Goal: Task Accomplishment & Management: Use online tool/utility

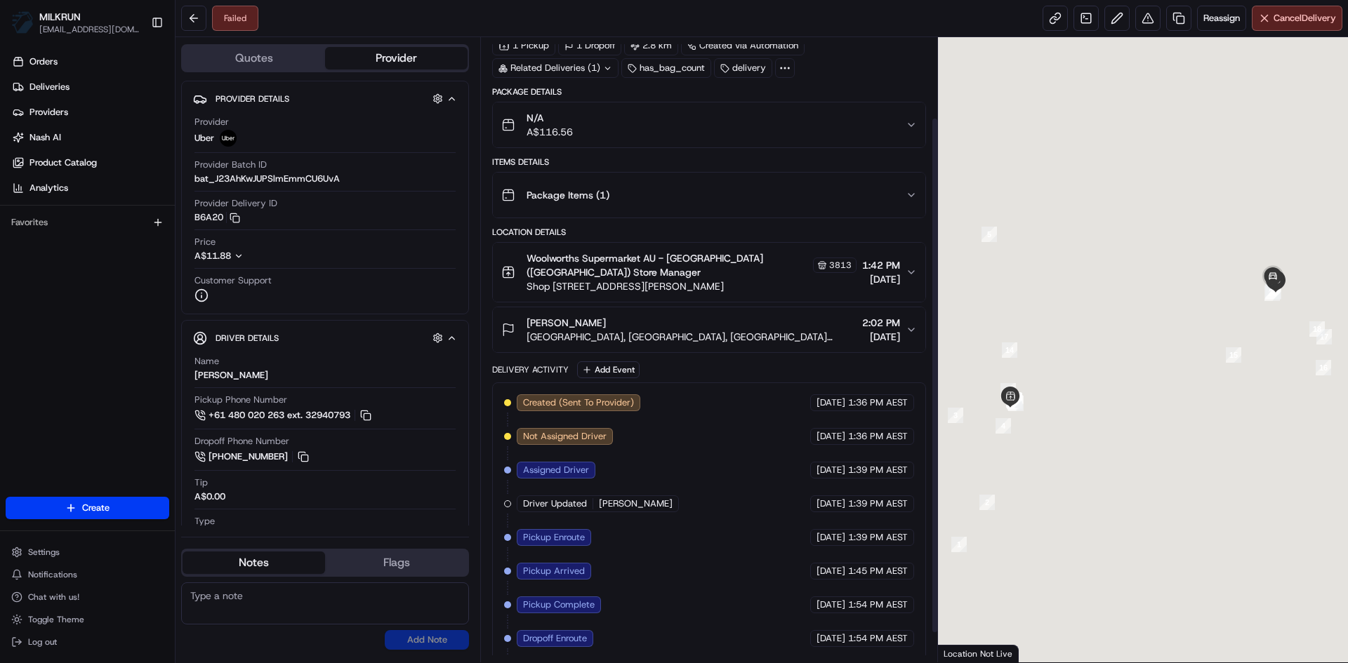
scroll to position [133, 0]
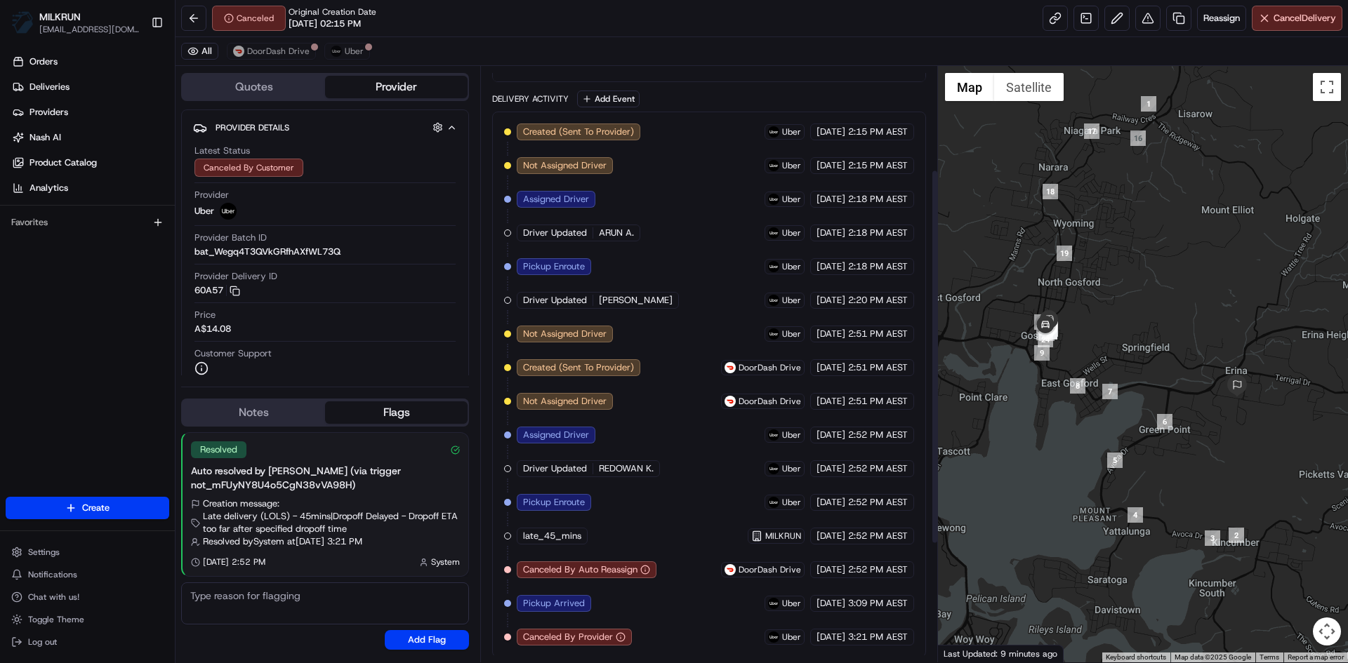
scroll to position [351, 0]
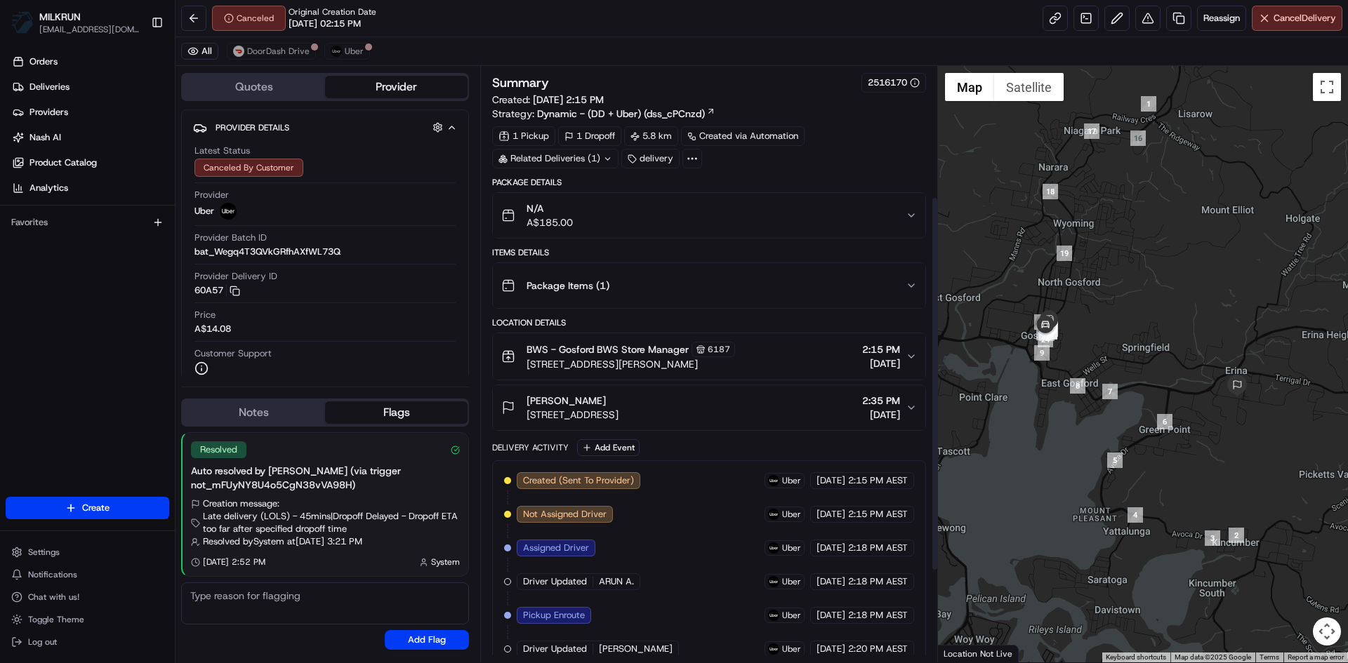
scroll to position [351, 0]
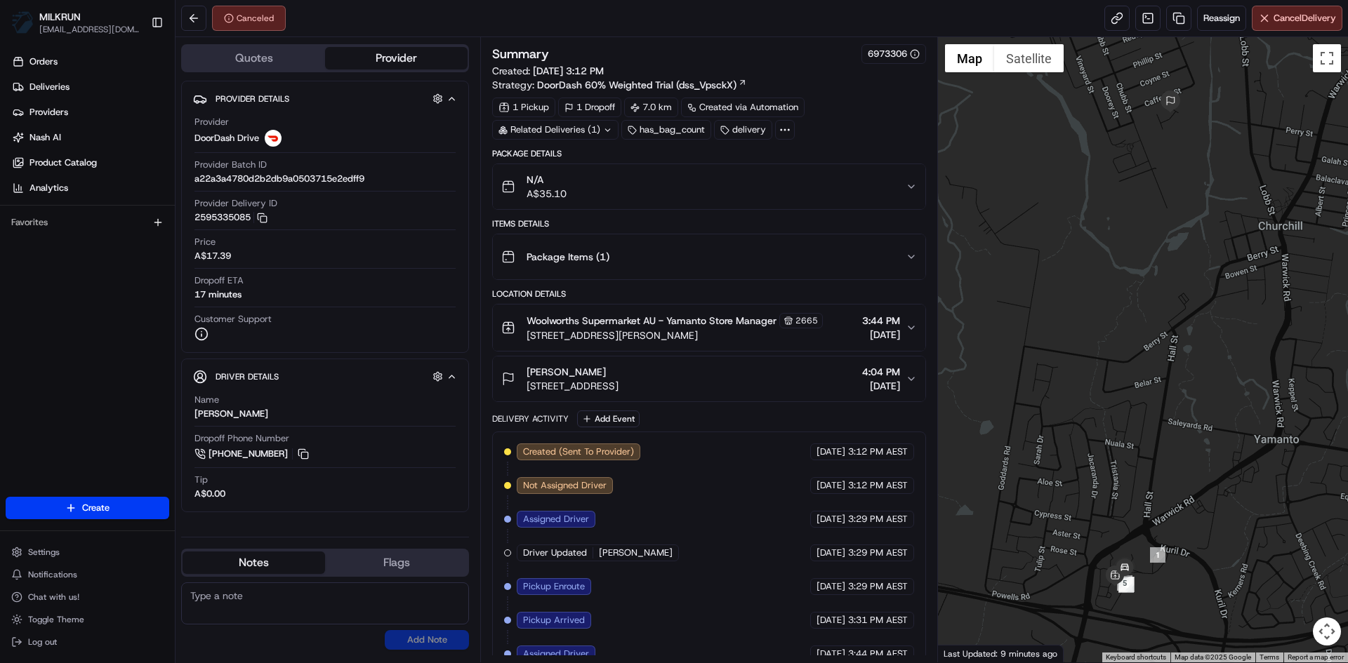
click at [605, 137] on div "Related Deliveries (1)" at bounding box center [555, 130] width 126 height 20
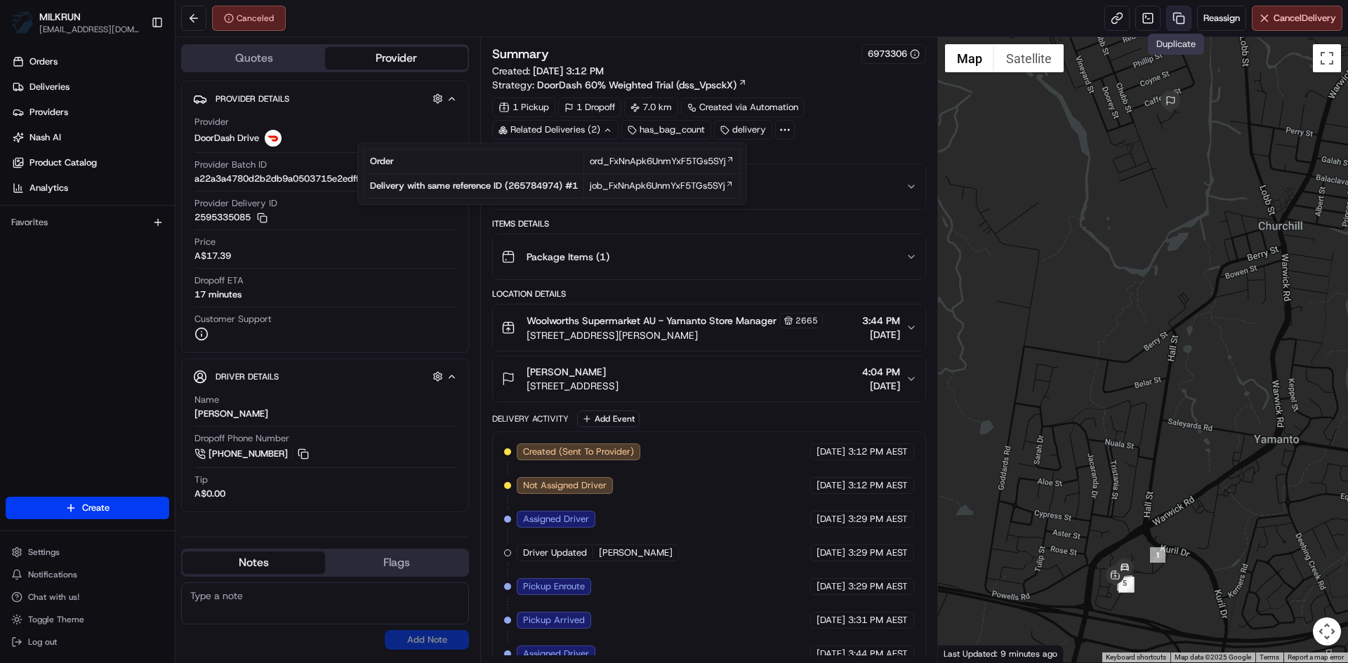
click at [1174, 20] on link at bounding box center [1178, 18] width 25 height 25
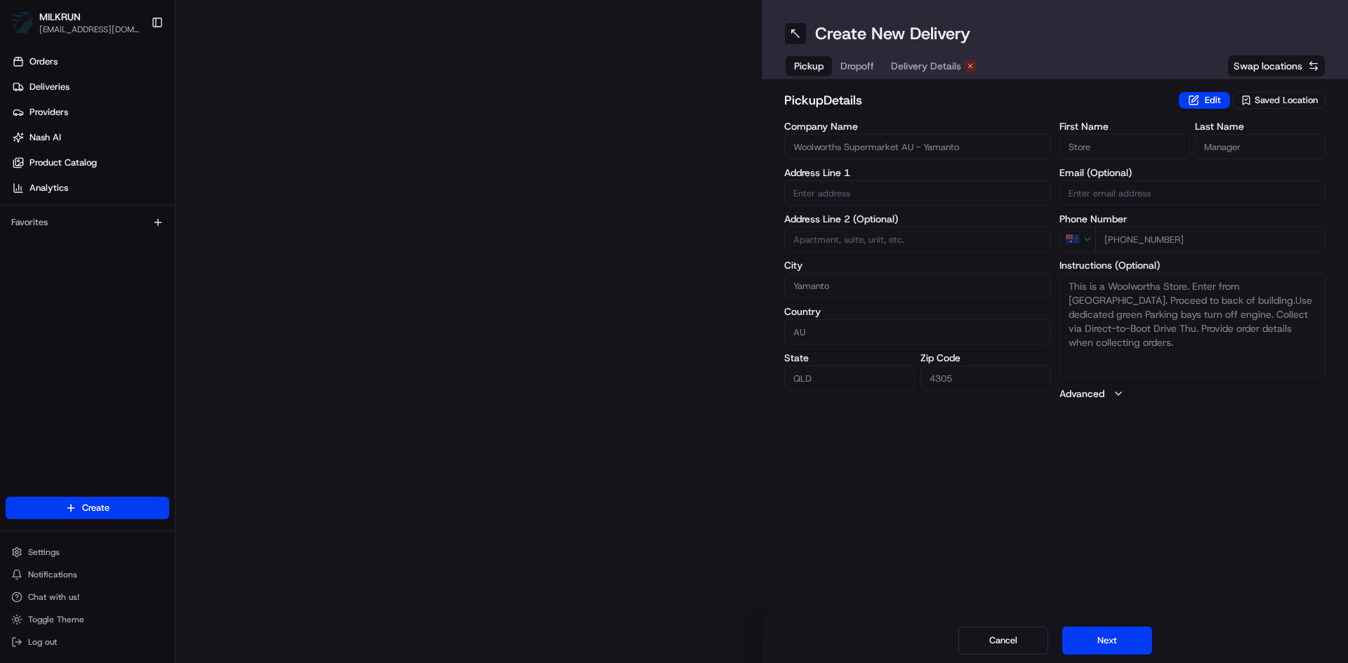
type input "512-514 Warwick Rd"
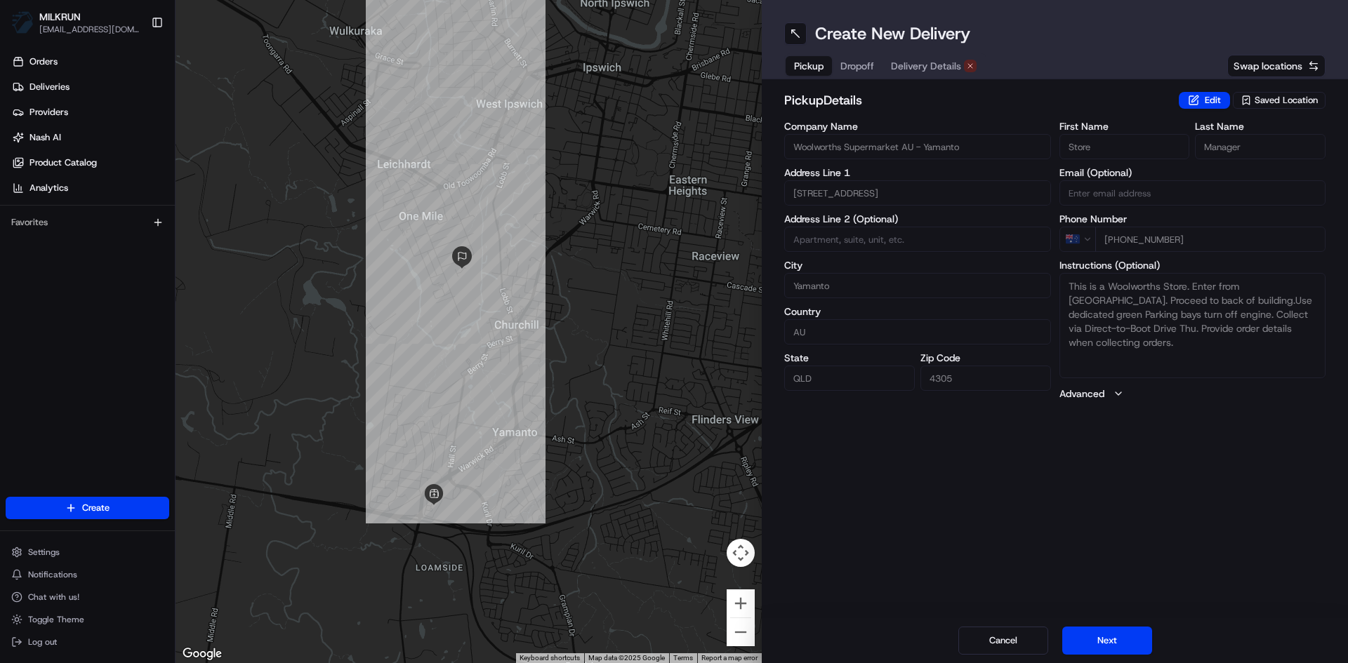
click at [918, 65] on span "Delivery Details" at bounding box center [926, 66] width 70 height 14
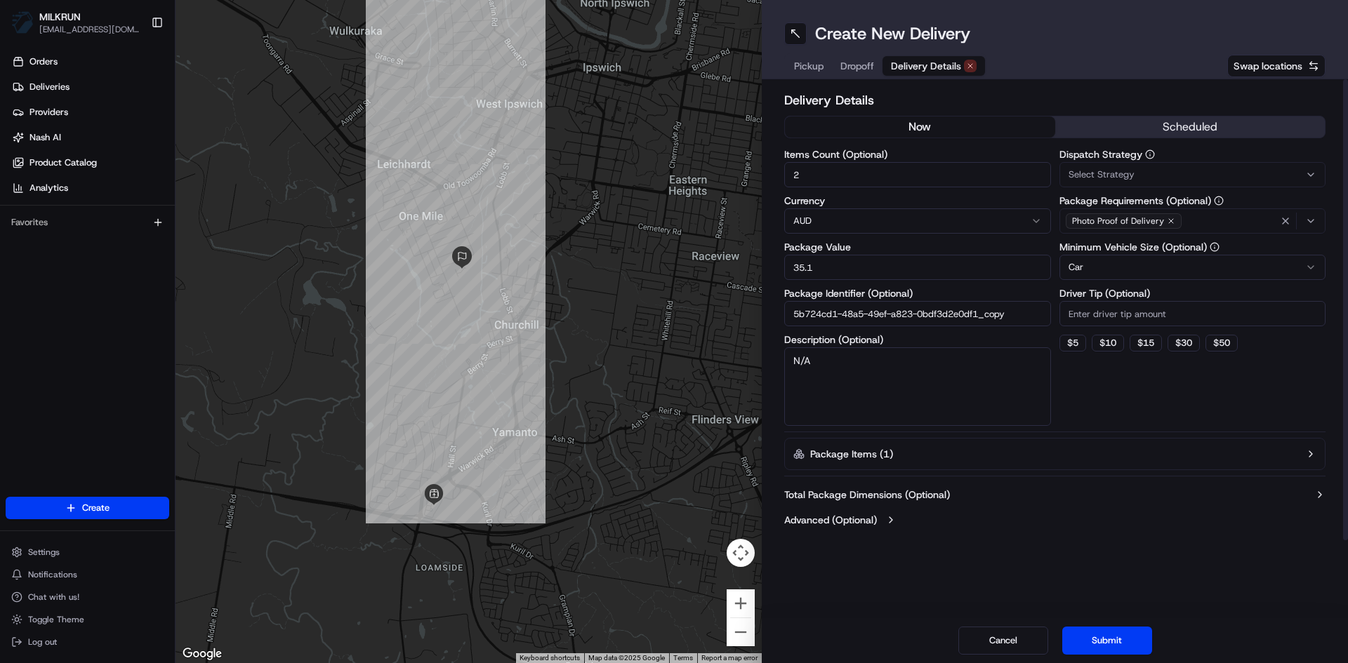
click at [913, 122] on button "now" at bounding box center [920, 127] width 270 height 21
click at [1109, 634] on button "Submit" at bounding box center [1107, 641] width 90 height 28
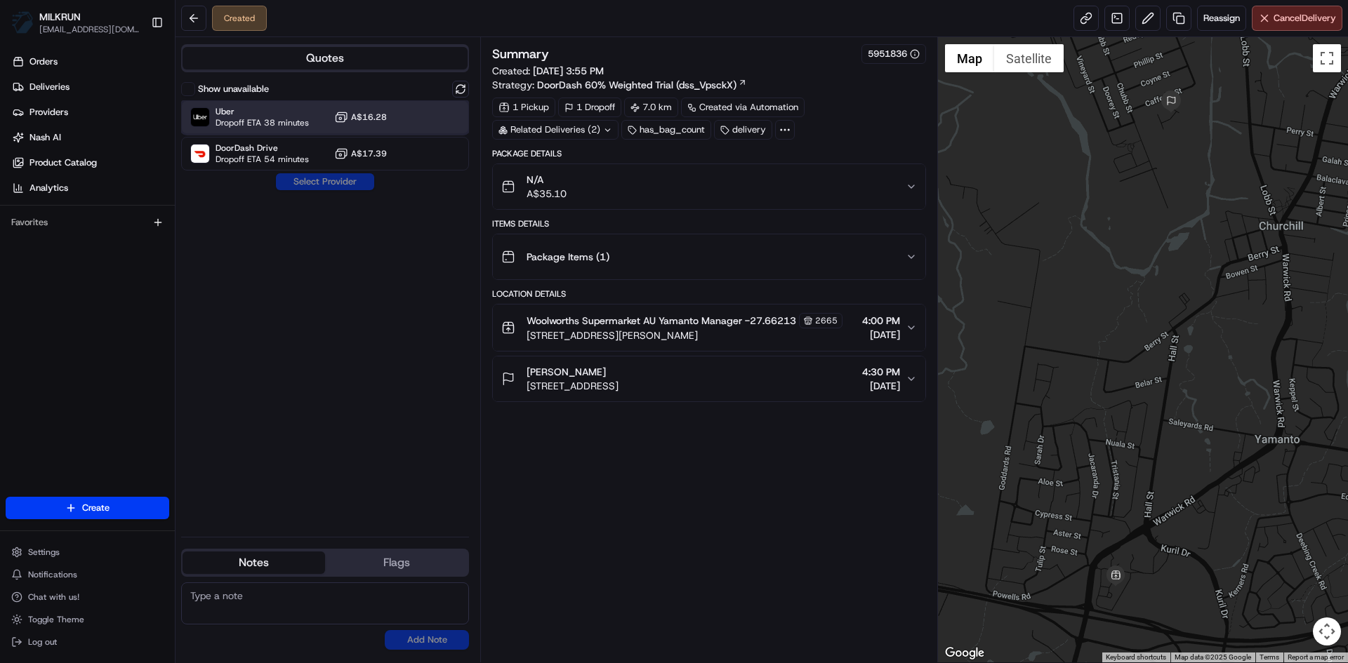
click at [272, 110] on span "Uber" at bounding box center [262, 111] width 93 height 11
click at [326, 180] on button "Assign Provider" at bounding box center [325, 181] width 100 height 17
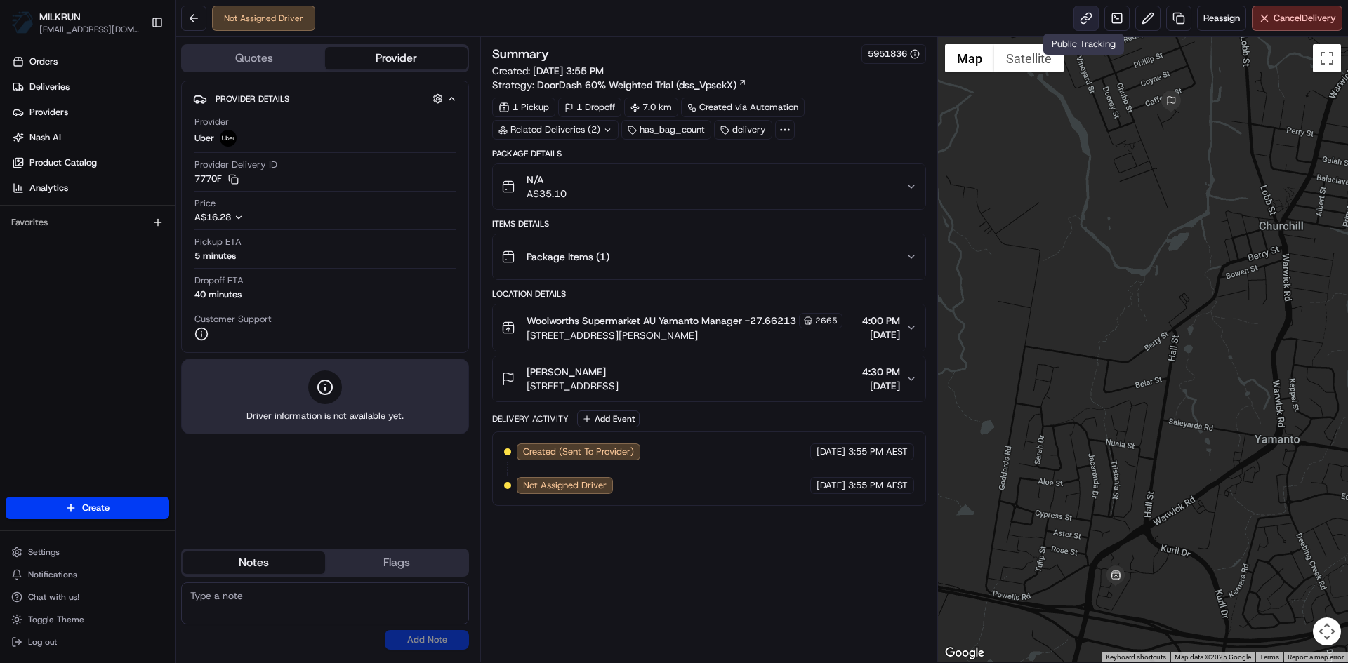
click at [1083, 22] on link at bounding box center [1085, 18] width 25 height 25
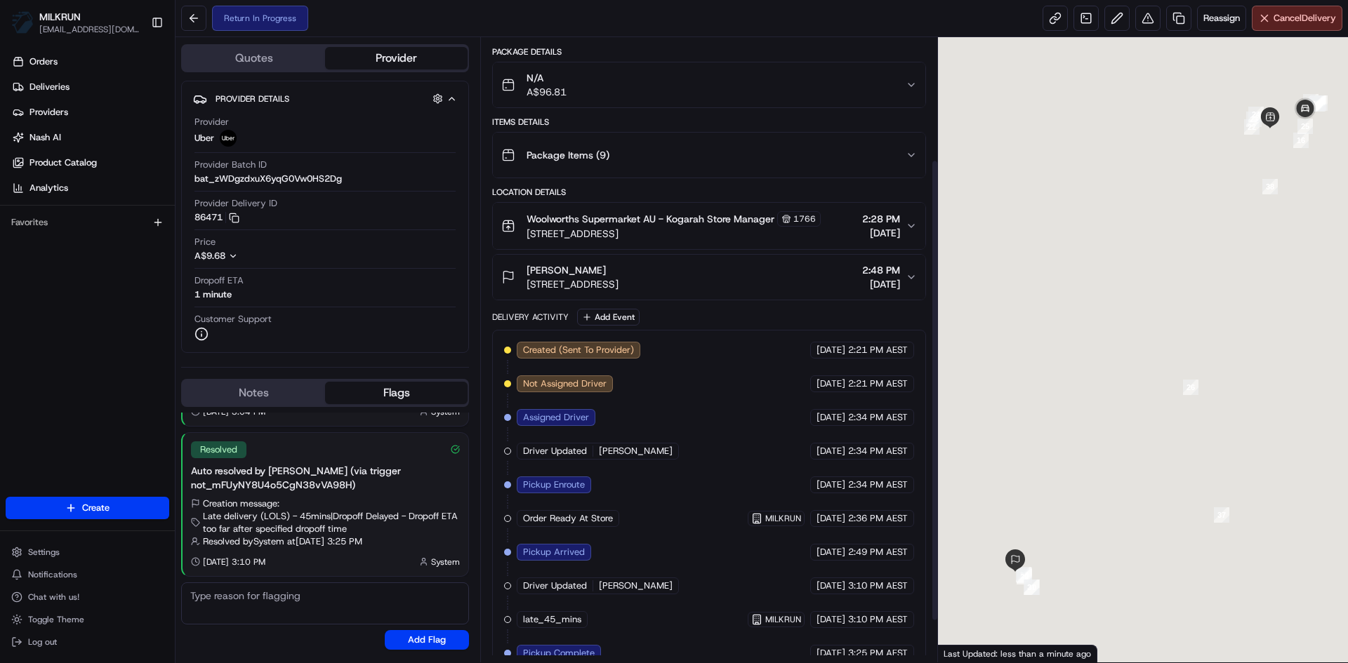
scroll to position [221, 0]
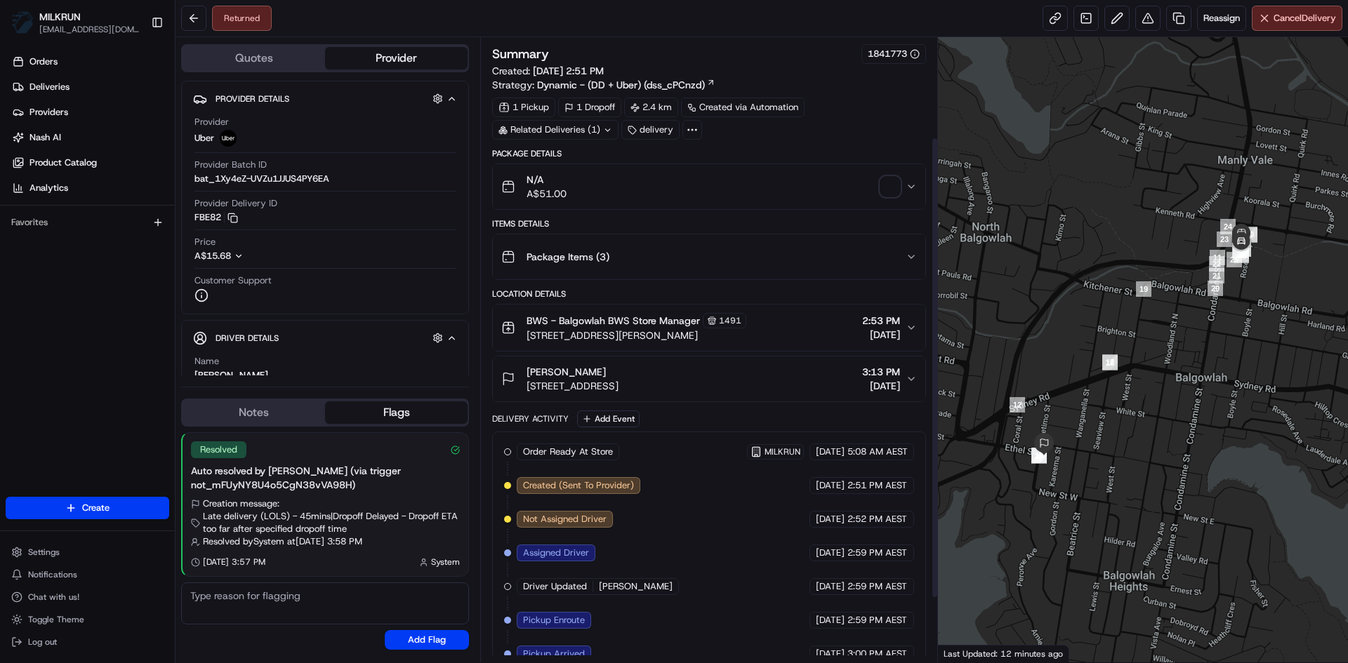
scroll to position [221, 0]
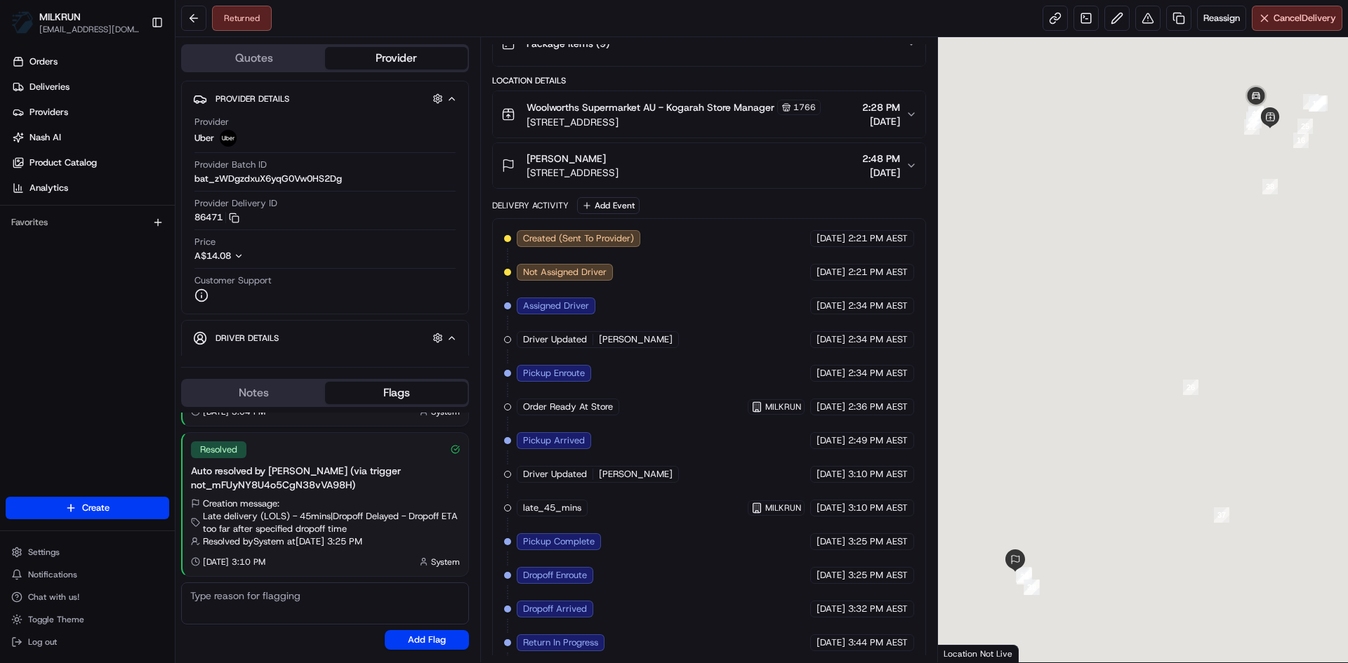
scroll to position [255, 0]
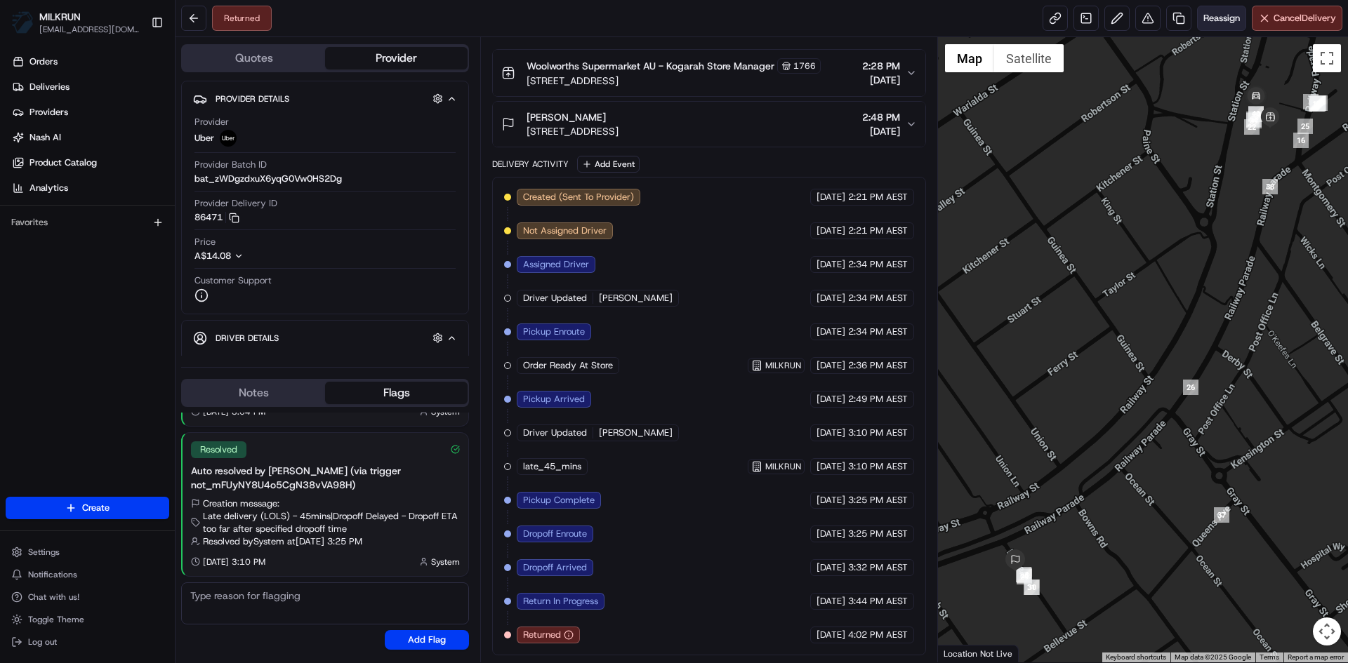
click at [1217, 13] on span "Reassign" at bounding box center [1221, 18] width 37 height 13
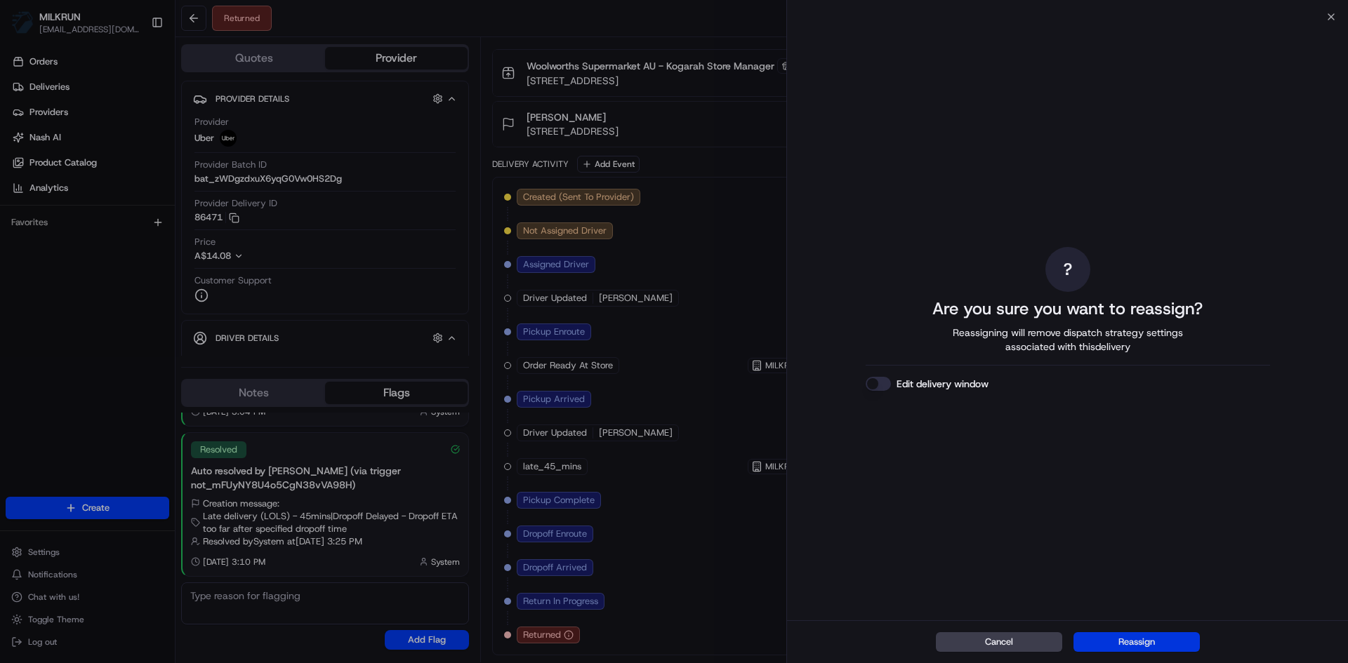
click at [1137, 644] on button "Reassign" at bounding box center [1136, 643] width 126 height 20
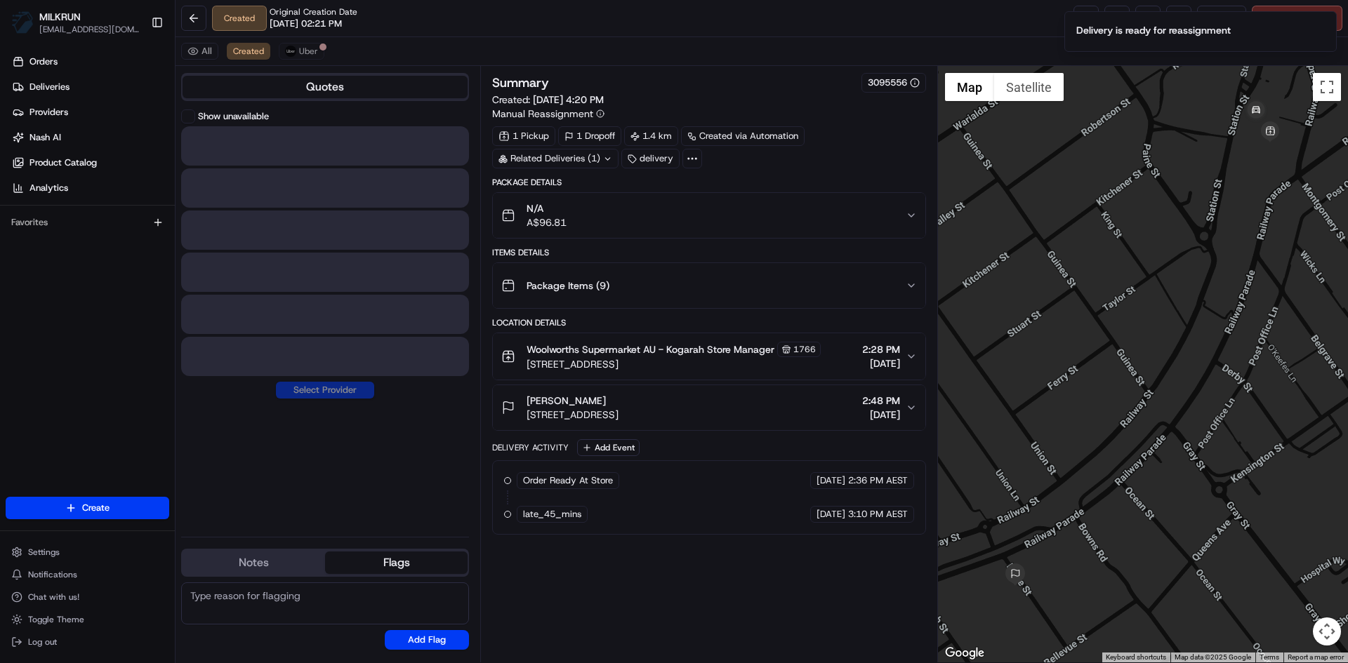
scroll to position [0, 0]
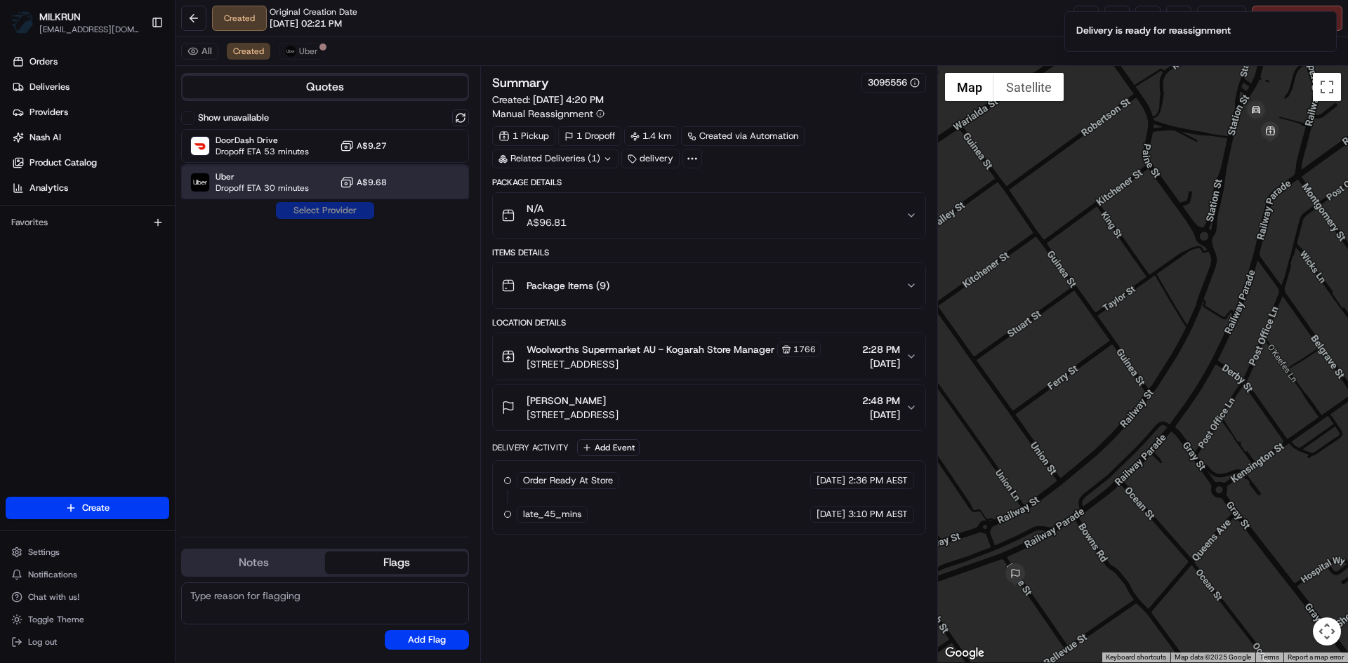
click at [272, 182] on span "Uber" at bounding box center [262, 176] width 93 height 11
click at [315, 211] on button "Assign Provider" at bounding box center [325, 210] width 100 height 17
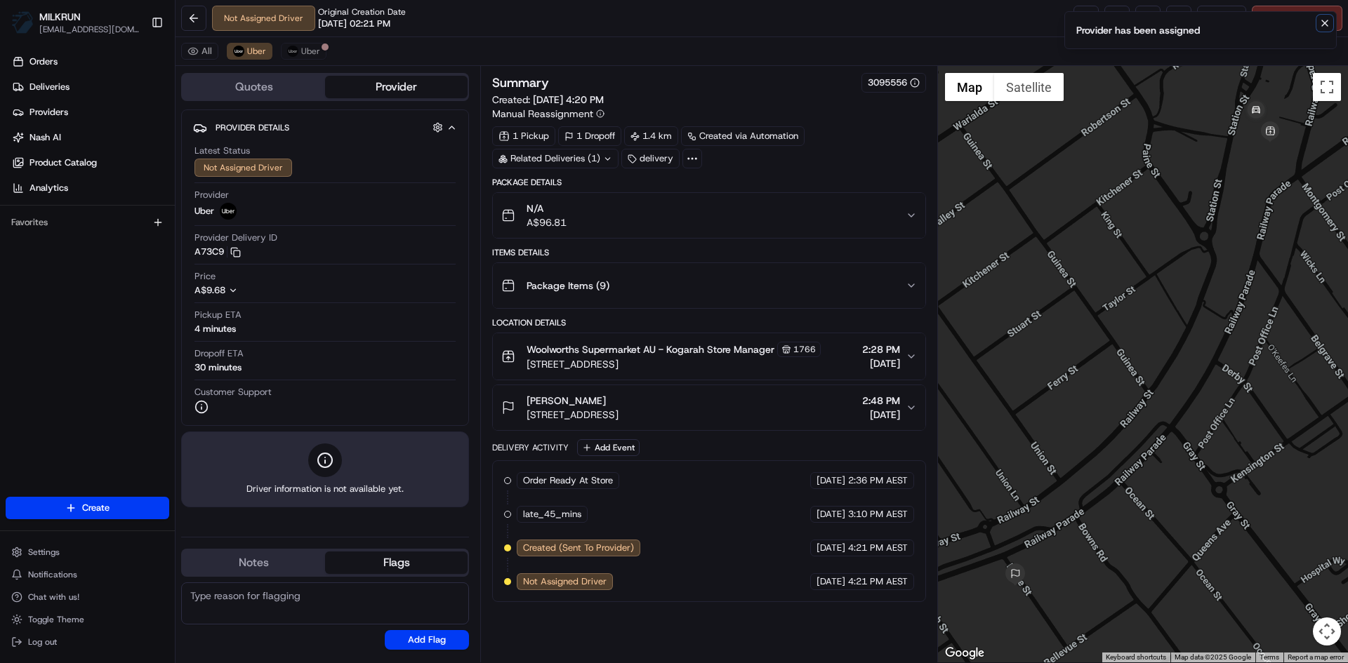
click at [1326, 24] on icon "Notifications (F8)" at bounding box center [1324, 23] width 11 height 11
click at [1080, 8] on link at bounding box center [1085, 18] width 25 height 25
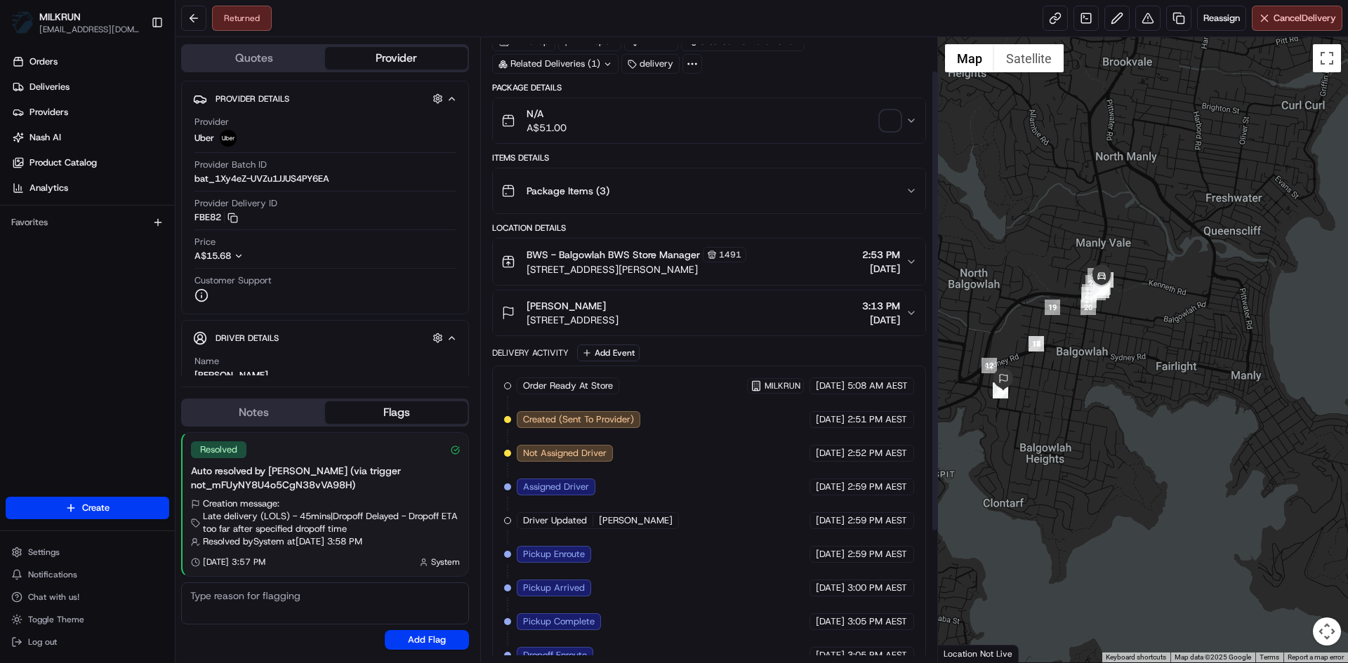
scroll to position [221, 0]
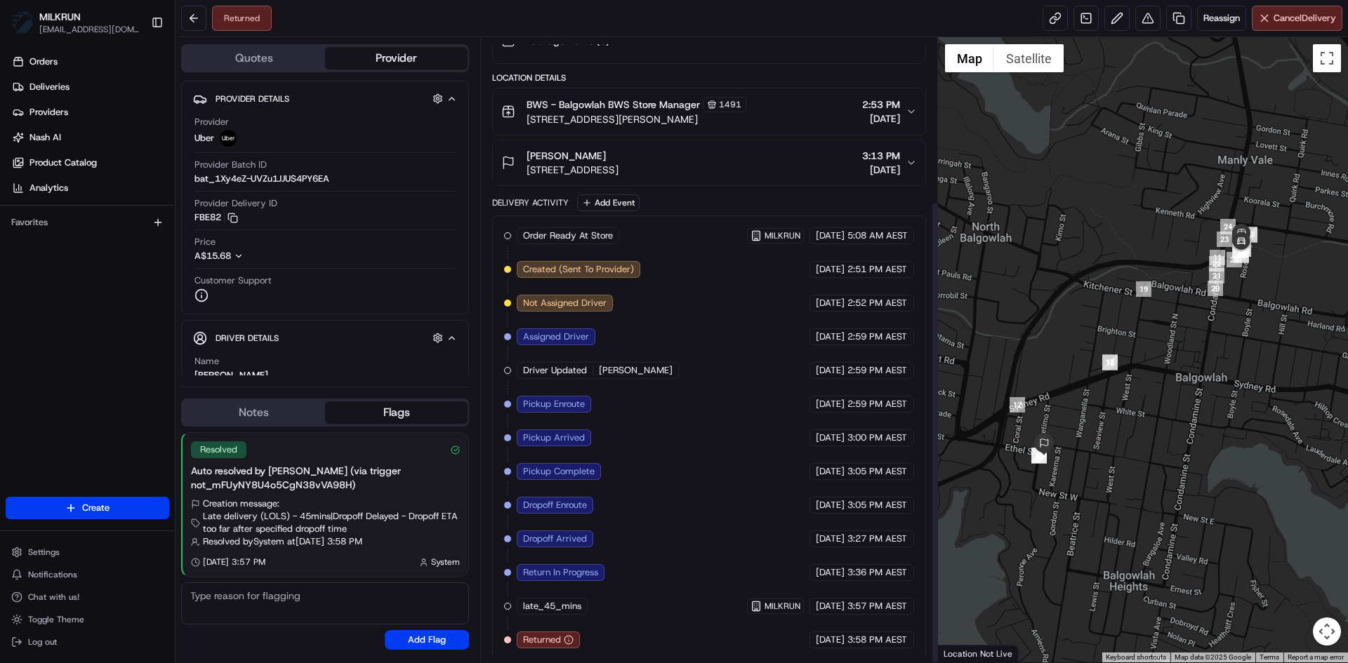
scroll to position [221, 0]
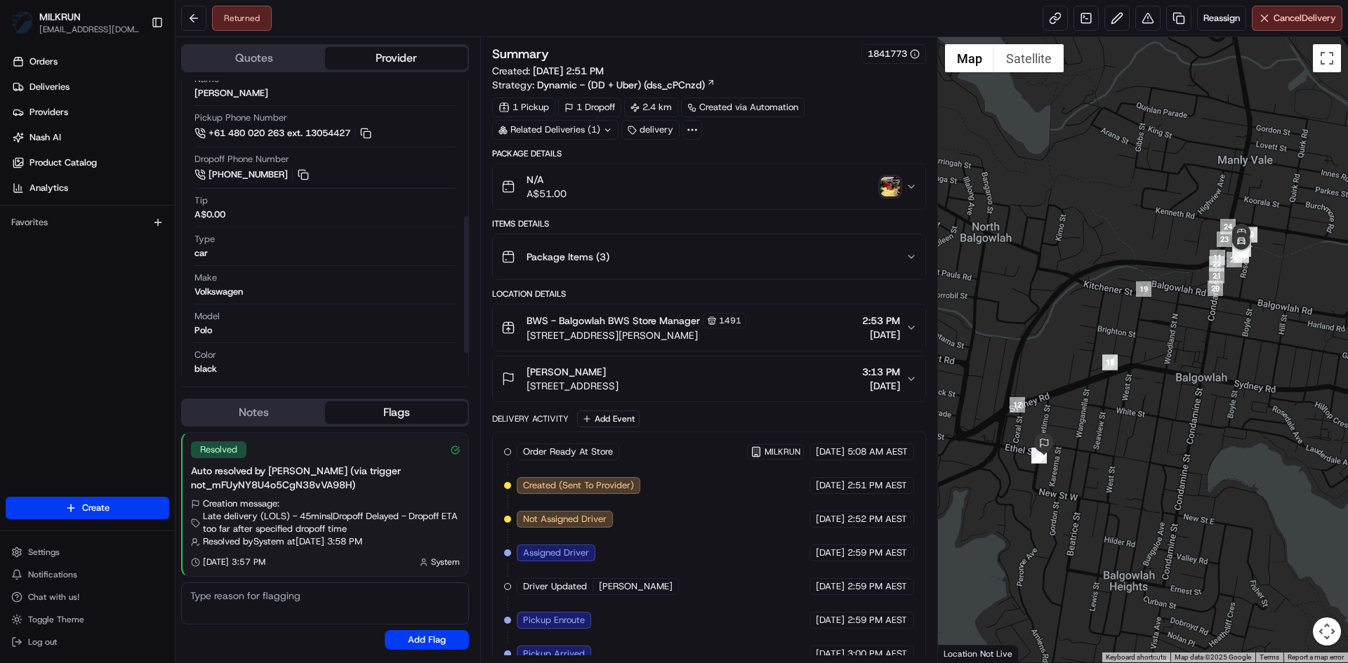
scroll to position [336, 0]
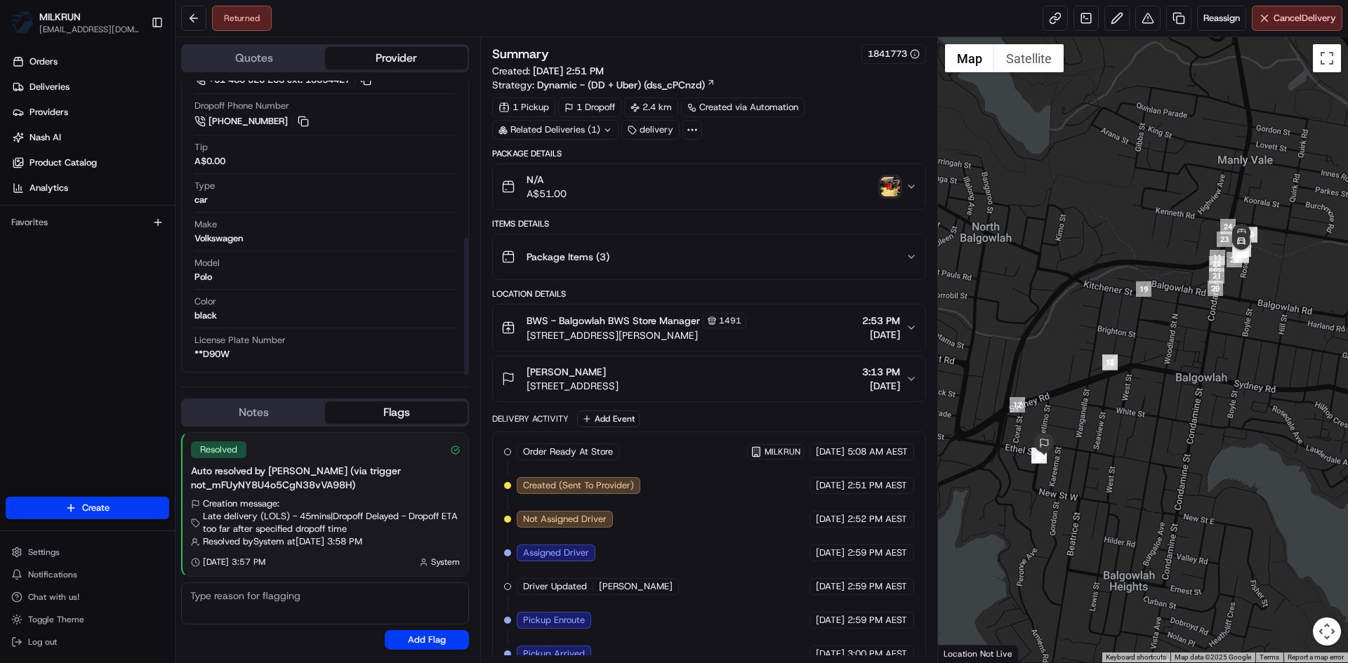
click at [887, 176] on div "N/A A$51.00" at bounding box center [703, 187] width 404 height 28
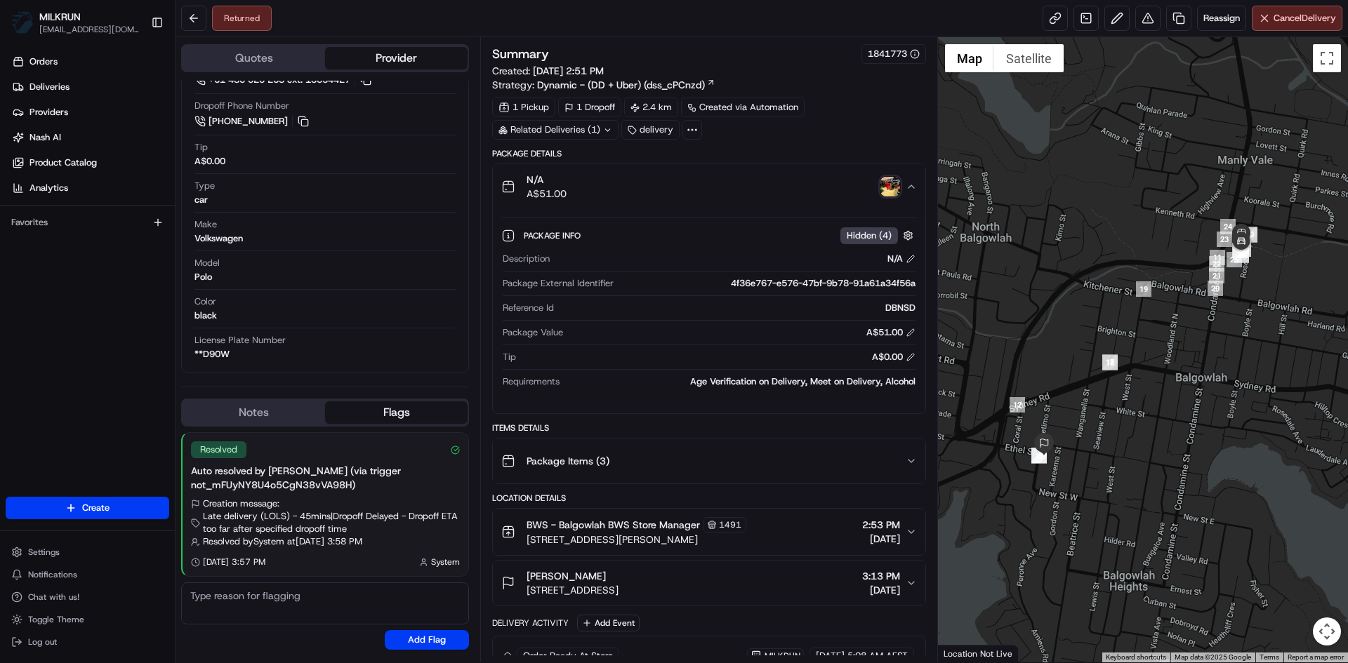
click at [892, 187] on img "button" at bounding box center [890, 187] width 20 height 20
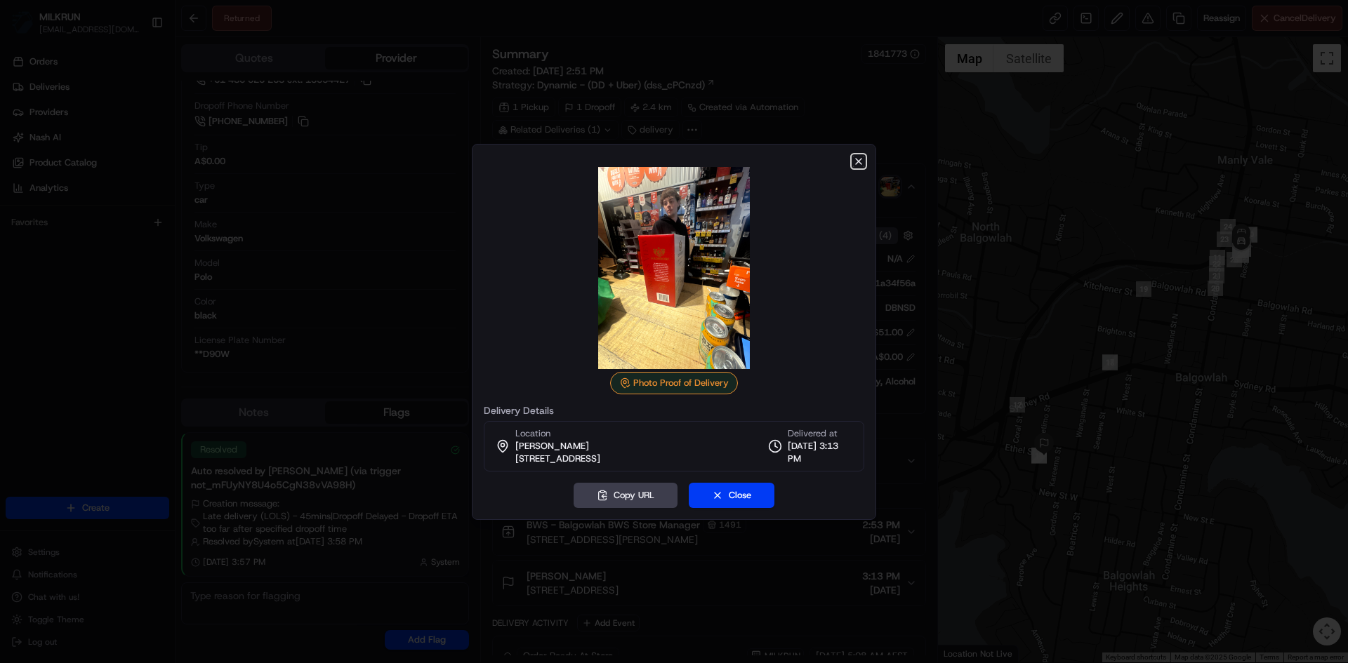
click at [856, 160] on icon "button" at bounding box center [858, 161] width 11 height 11
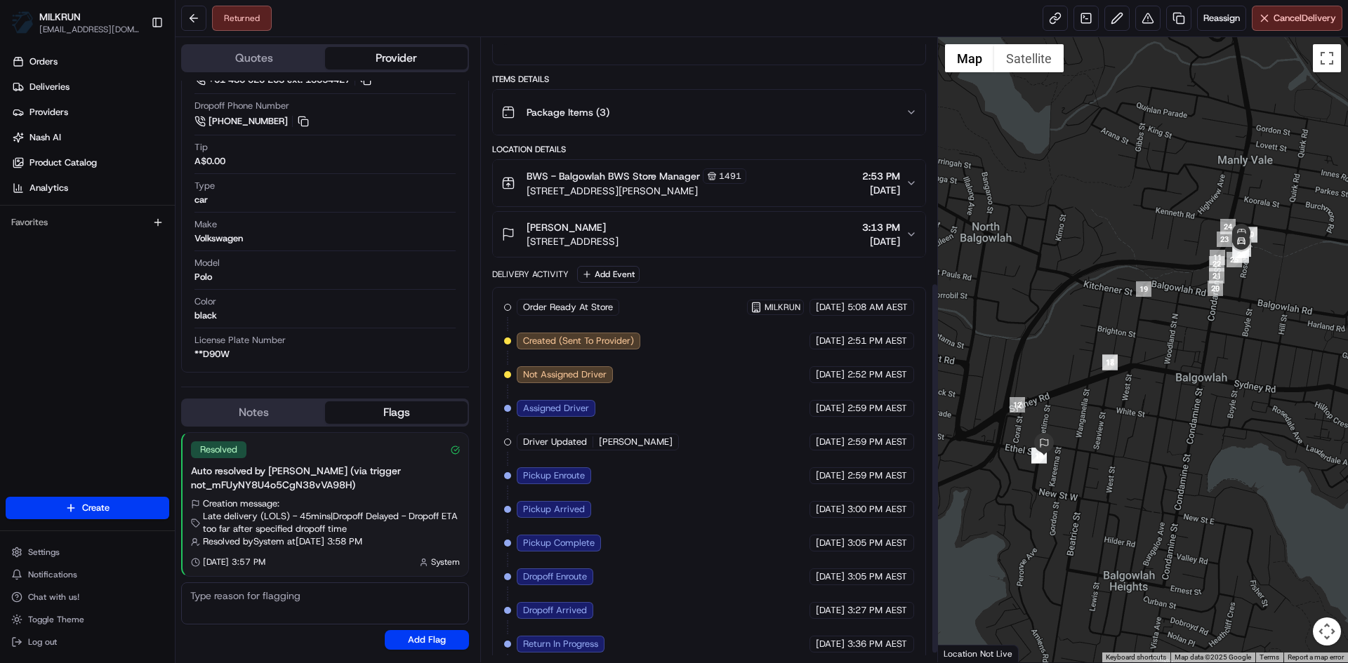
scroll to position [425, 0]
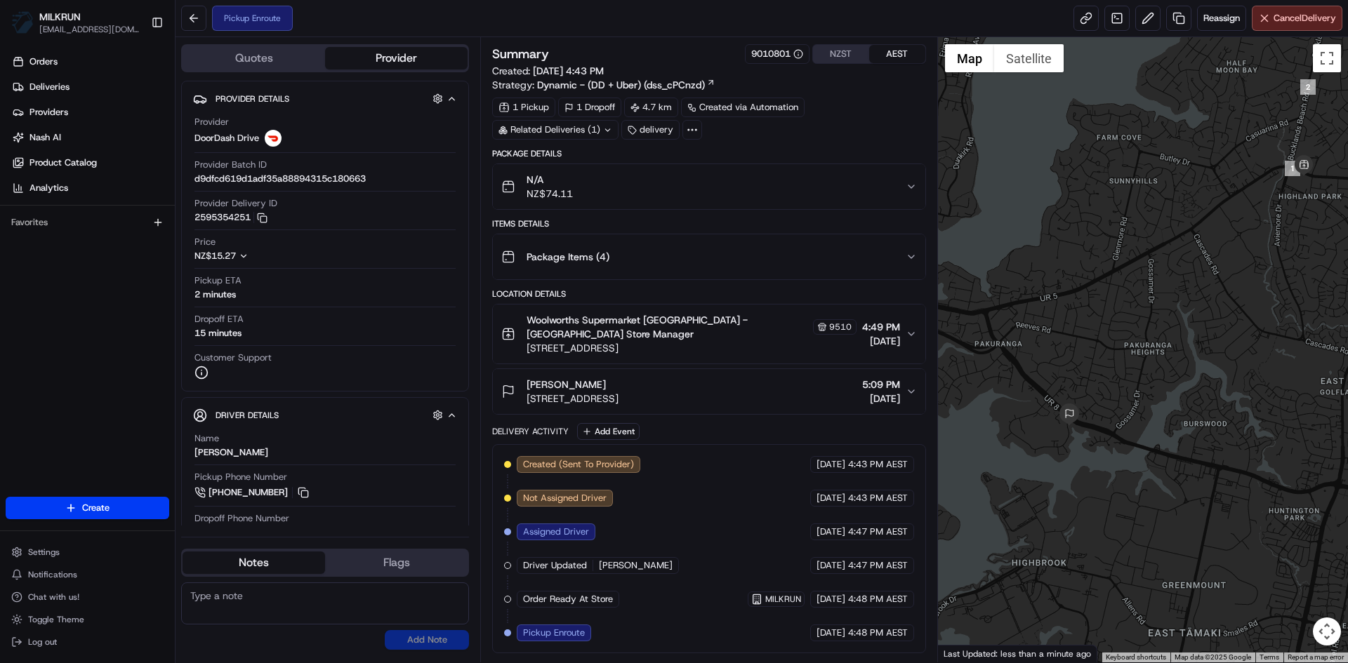
drag, startPoint x: 1141, startPoint y: 444, endPoint x: 1180, endPoint y: 395, distance: 62.9
click at [1180, 395] on div at bounding box center [1143, 350] width 411 height 626
click at [236, 602] on textarea at bounding box center [325, 604] width 288 height 42
type textarea "Can you please collect and deliver this order ASAP"
click at [429, 631] on button "Add Note" at bounding box center [427, 640] width 84 height 20
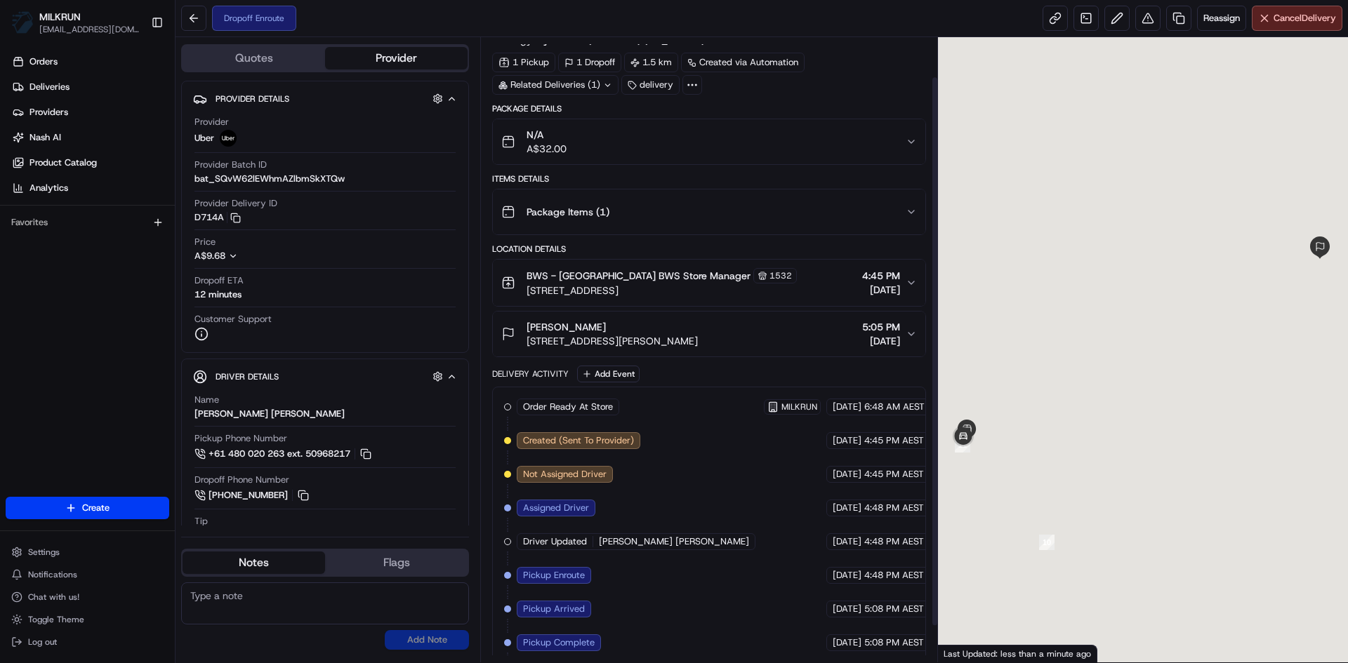
scroll to position [86, 0]
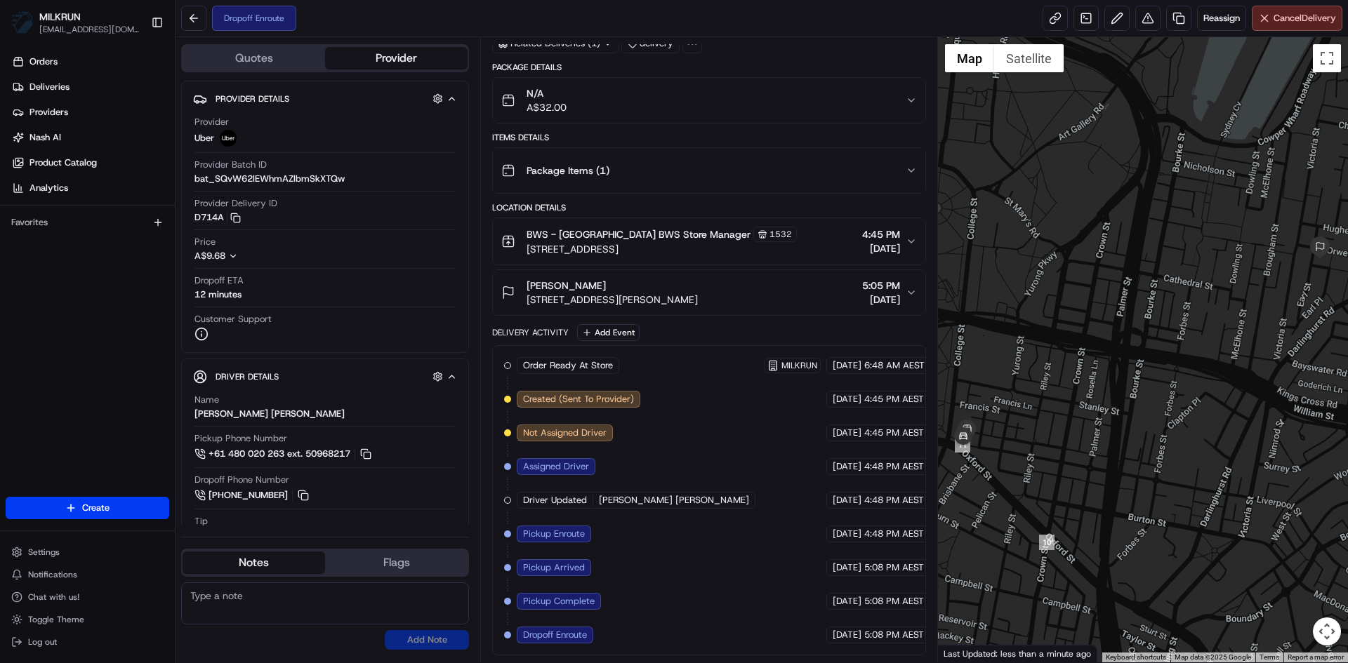
click at [201, 611] on textarea at bounding box center [325, 604] width 288 height 42
drag, startPoint x: 253, startPoint y: 595, endPoint x: 373, endPoint y: 602, distance: 120.3
click at [376, 604] on textarea "Please deliver thsi order ASAP" at bounding box center [325, 604] width 288 height 42
click at [341, 595] on textarea "Please deliver this order ASAP" at bounding box center [325, 604] width 288 height 42
type textarea "Please deliver this order ASAP was delayed by store"
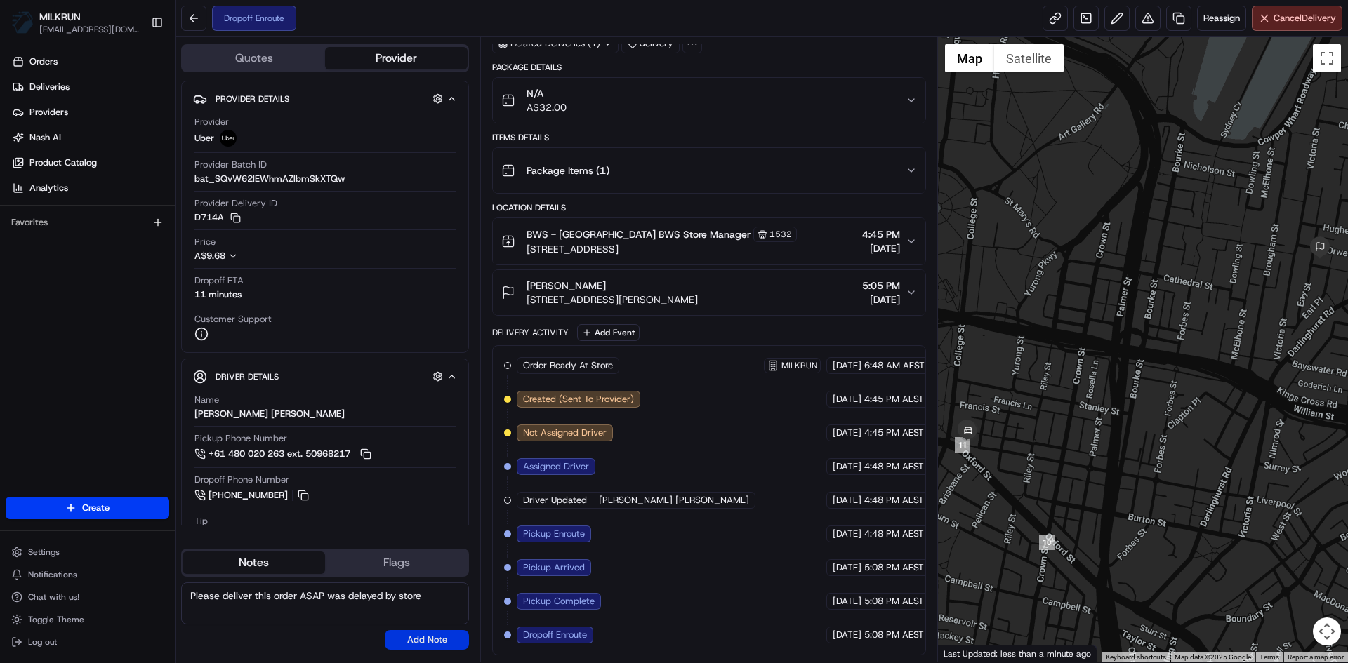
click at [434, 640] on button "Add Note" at bounding box center [427, 640] width 84 height 20
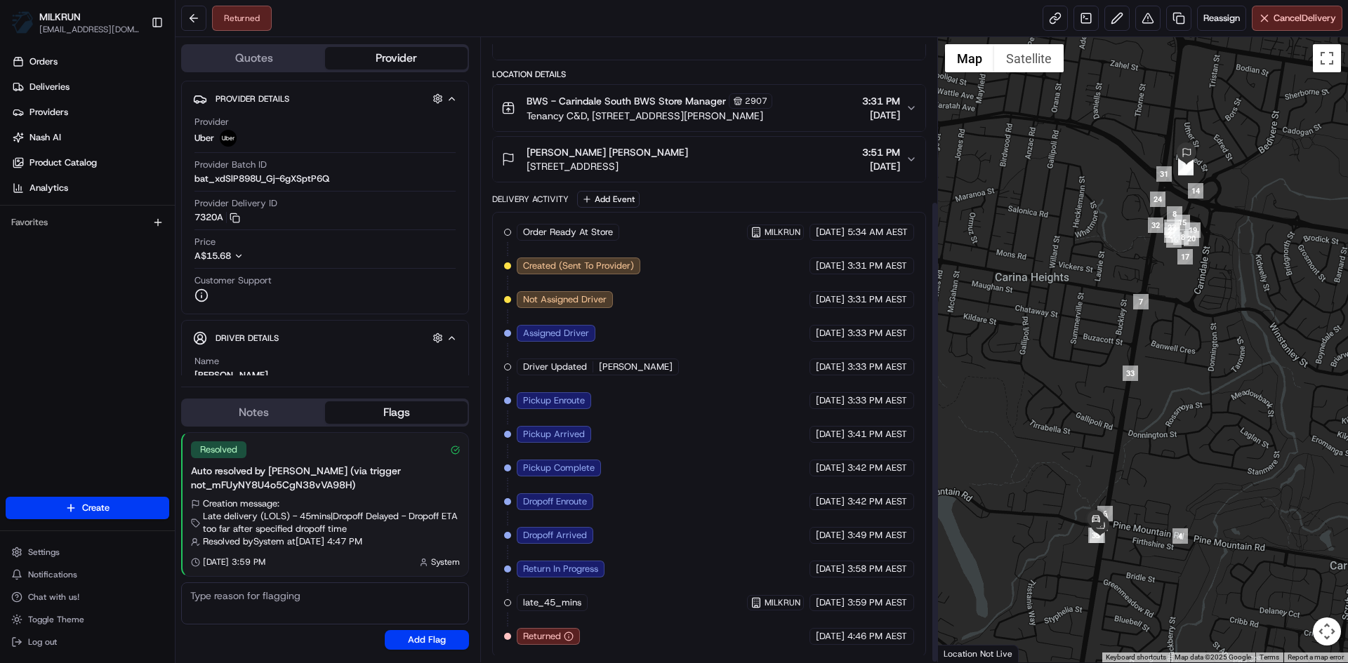
scroll to position [221, 0]
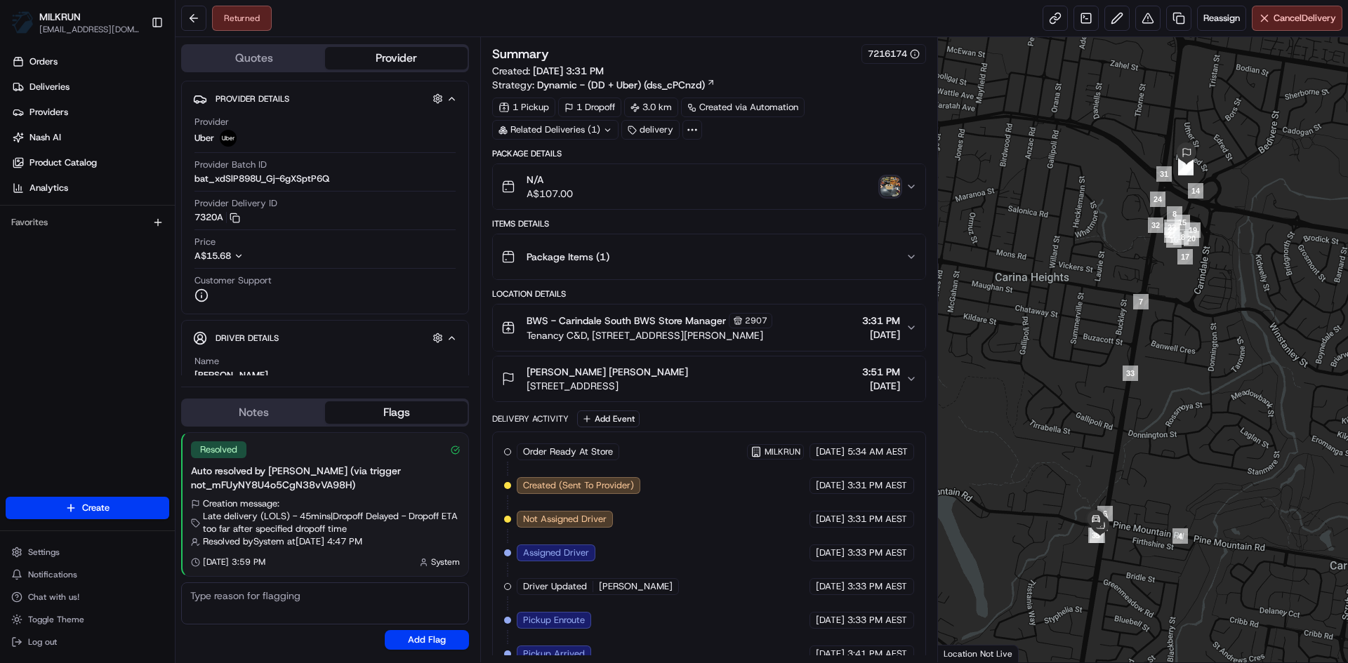
scroll to position [221, 0]
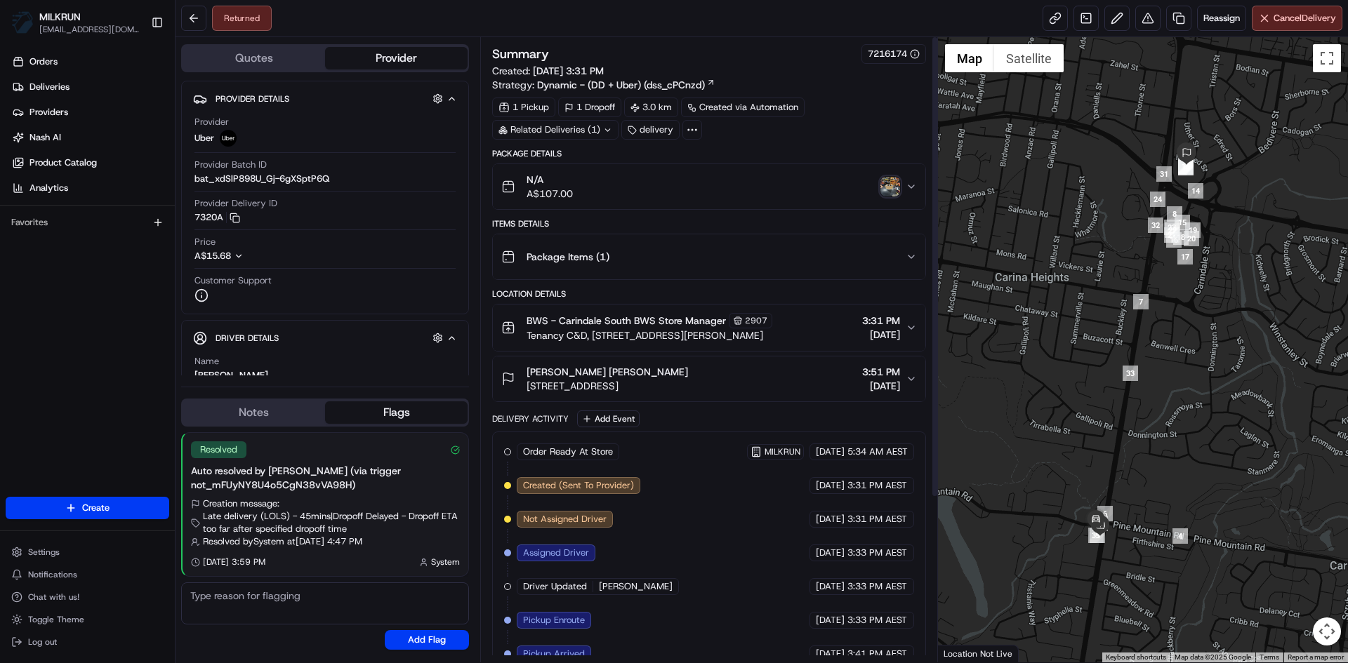
click at [887, 179] on img "button" at bounding box center [890, 187] width 20 height 20
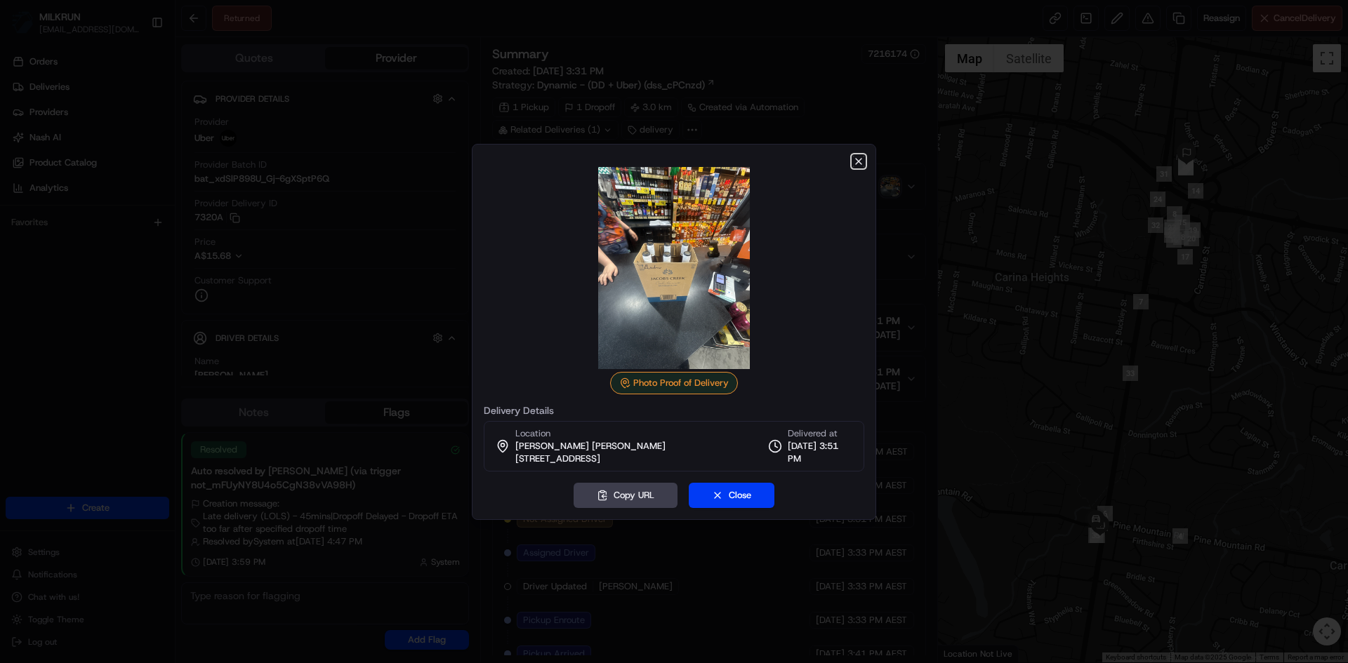
click at [857, 162] on icon "button" at bounding box center [858, 161] width 11 height 11
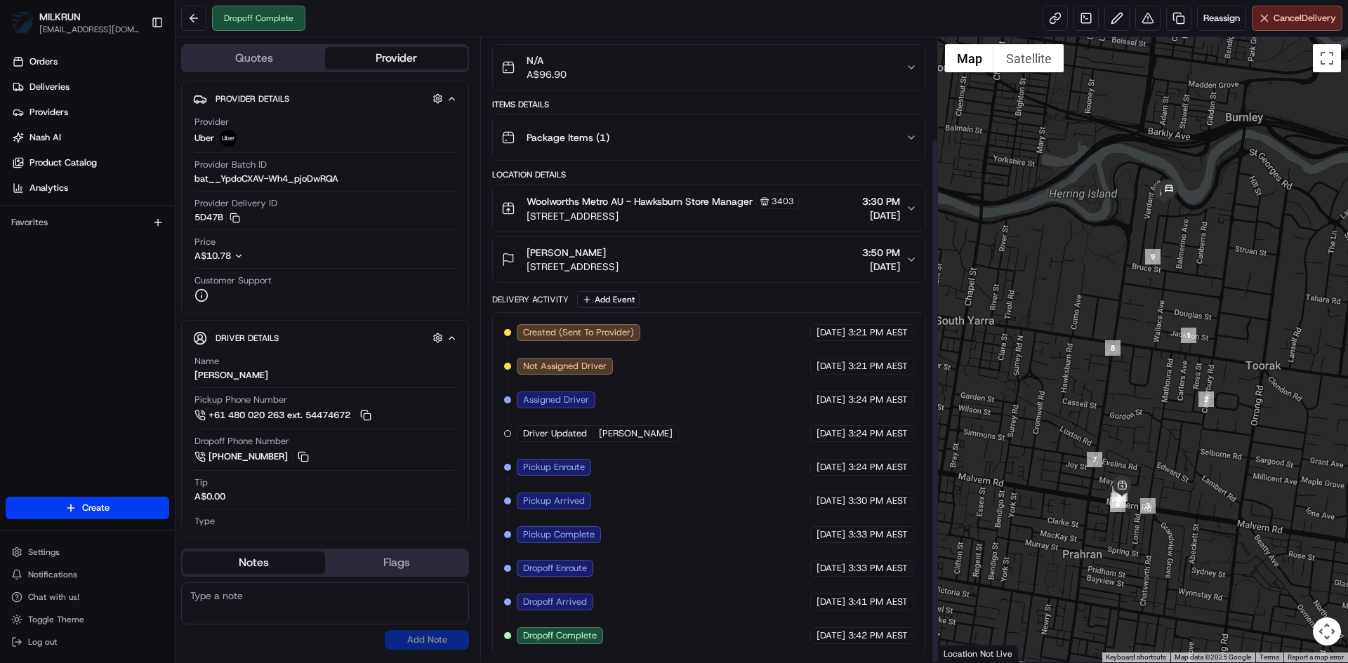
scroll to position [120, 0]
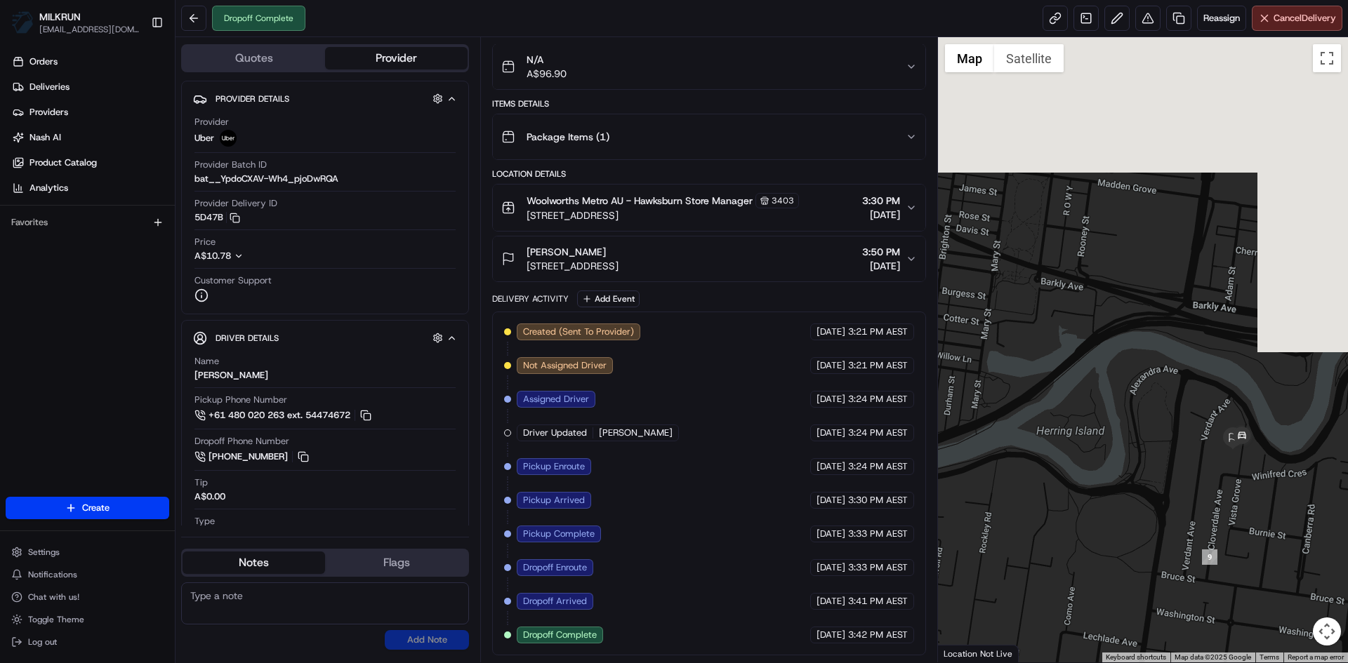
drag, startPoint x: 1156, startPoint y: 279, endPoint x: 1300, endPoint y: 692, distance: 436.8
click at [1300, 663] on html "MILKRUN [EMAIL_ADDRESS][DOMAIN_NAME] Toggle Sidebar Orders Deliveries Providers…" at bounding box center [674, 331] width 1348 height 663
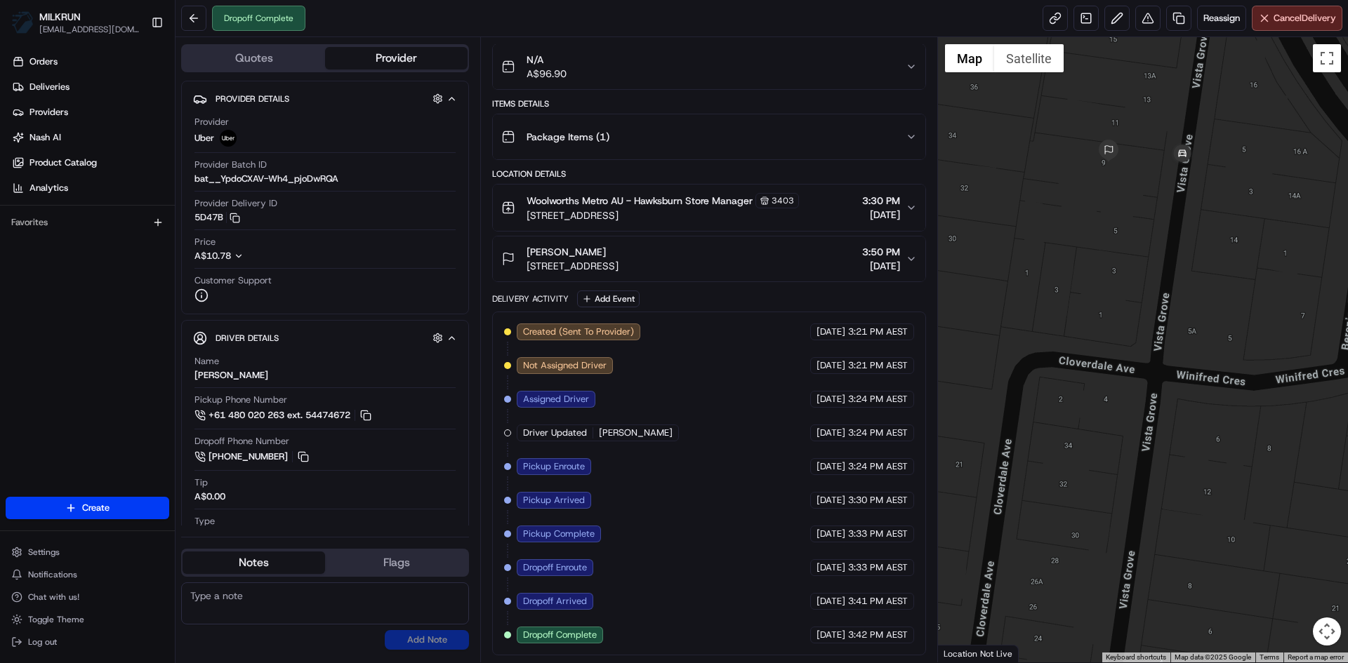
drag, startPoint x: 1187, startPoint y: 439, endPoint x: 1089, endPoint y: 696, distance: 275.1
click at [1089, 663] on html "MILKRUN [EMAIL_ADDRESS][DOMAIN_NAME] Toggle Sidebar Orders Deliveries Providers…" at bounding box center [674, 331] width 1348 height 663
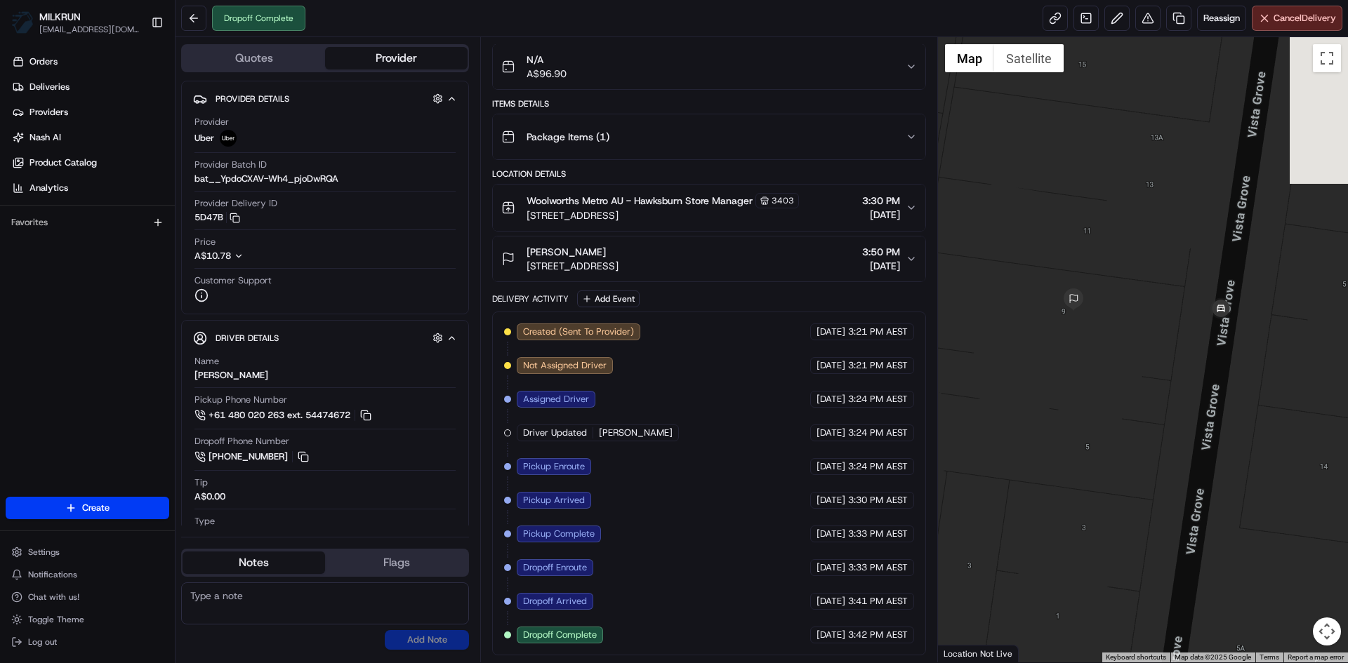
drag, startPoint x: 1130, startPoint y: 261, endPoint x: 1135, endPoint y: 607, distance: 346.2
click at [1135, 607] on div at bounding box center [1143, 350] width 411 height 626
